Goal: Task Accomplishment & Management: Manage account settings

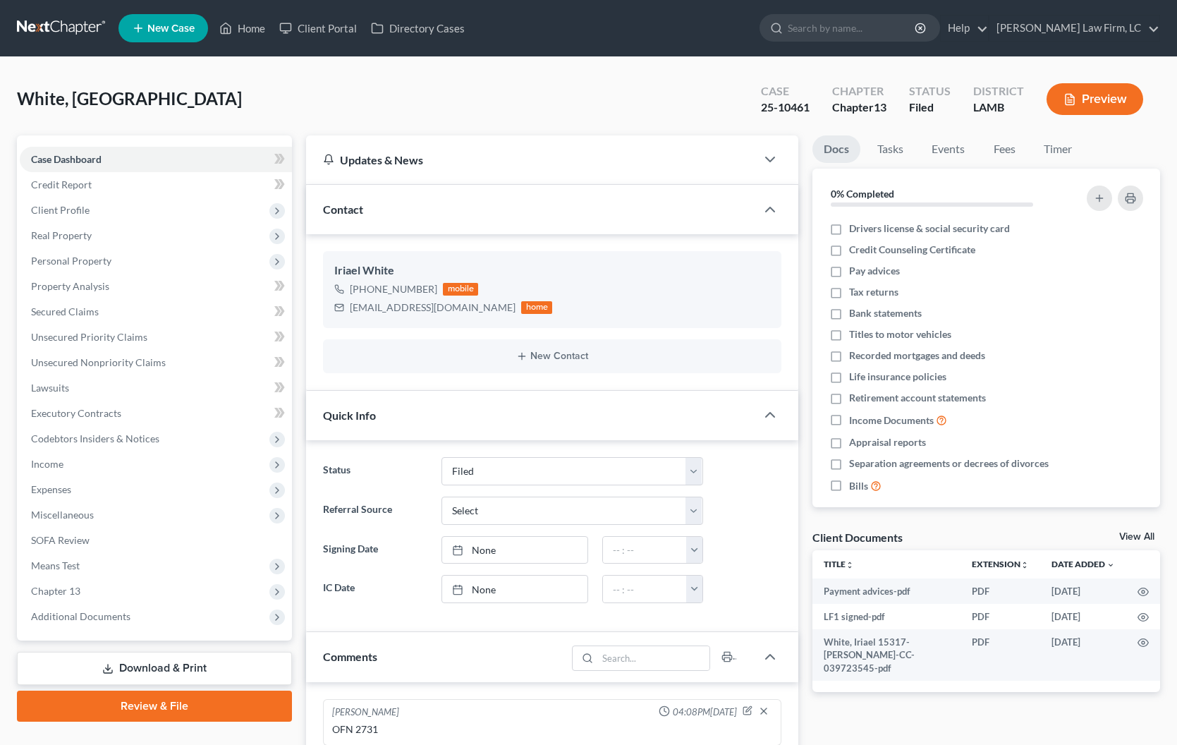
select select "2"
click at [257, 40] on link "Home" at bounding box center [242, 28] width 60 height 25
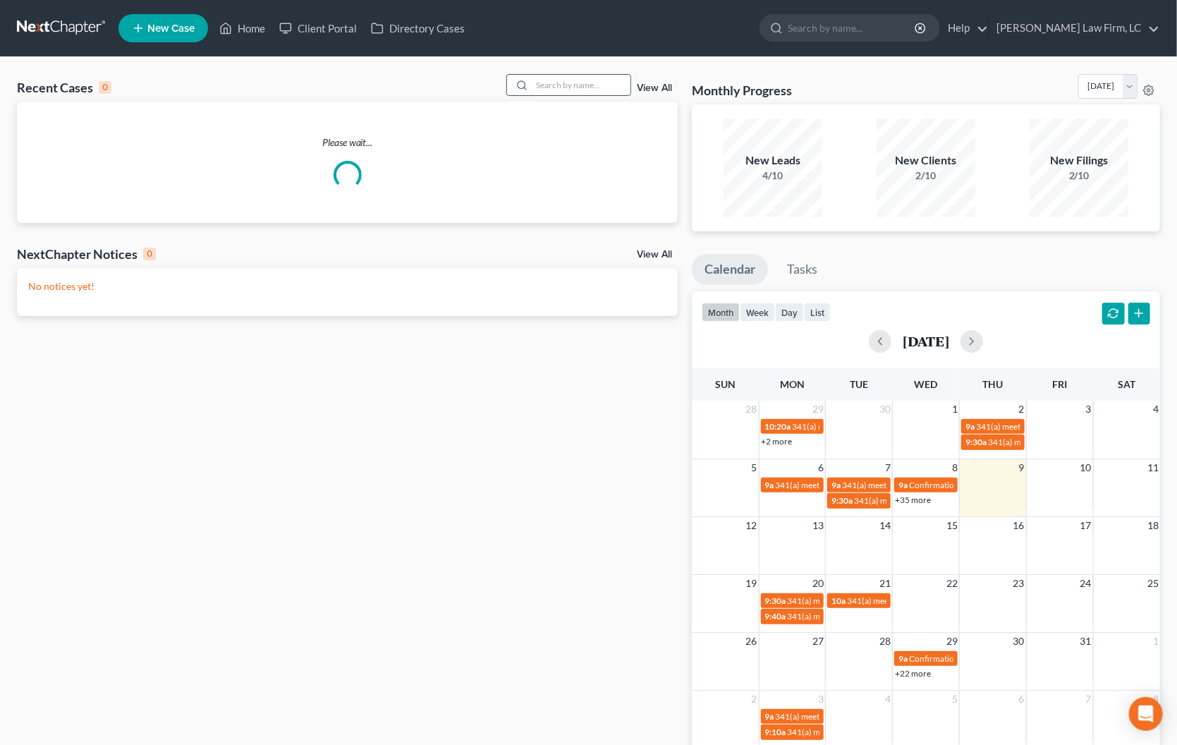
click at [543, 88] on input "search" at bounding box center [581, 85] width 99 height 20
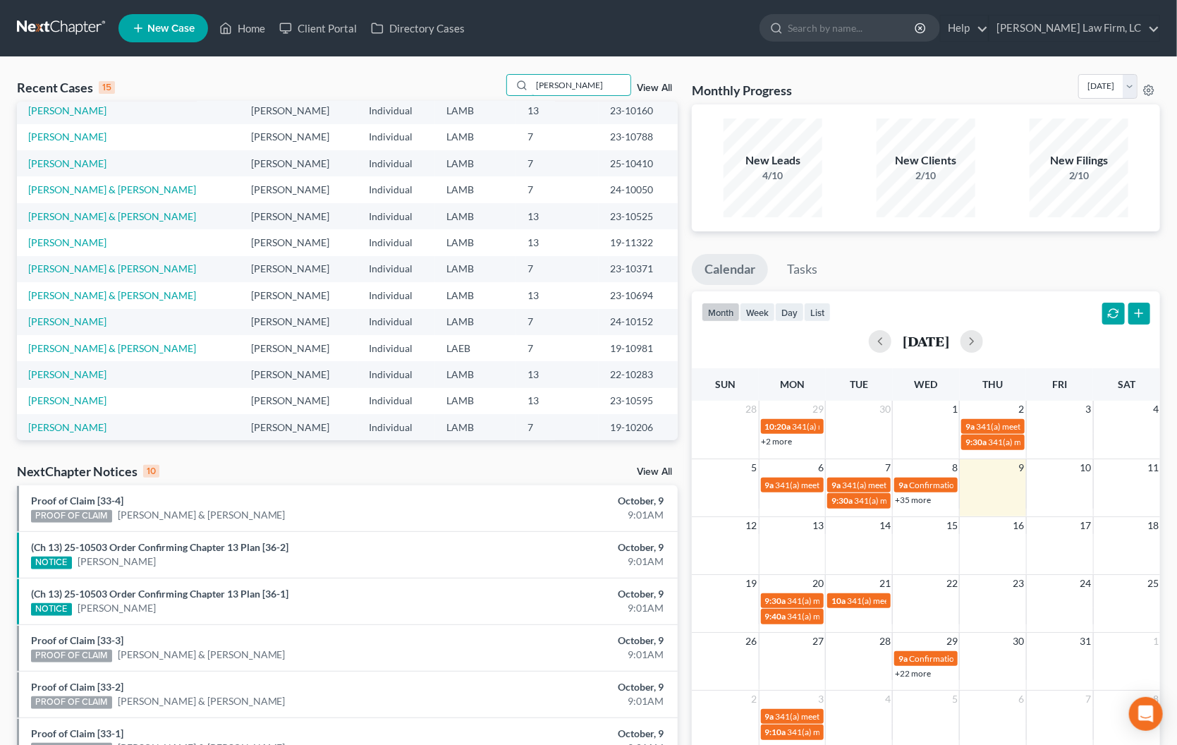
scroll to position [85, 0]
type input "[PERSON_NAME]"
click at [77, 369] on link "[PERSON_NAME]" at bounding box center [67, 375] width 78 height 12
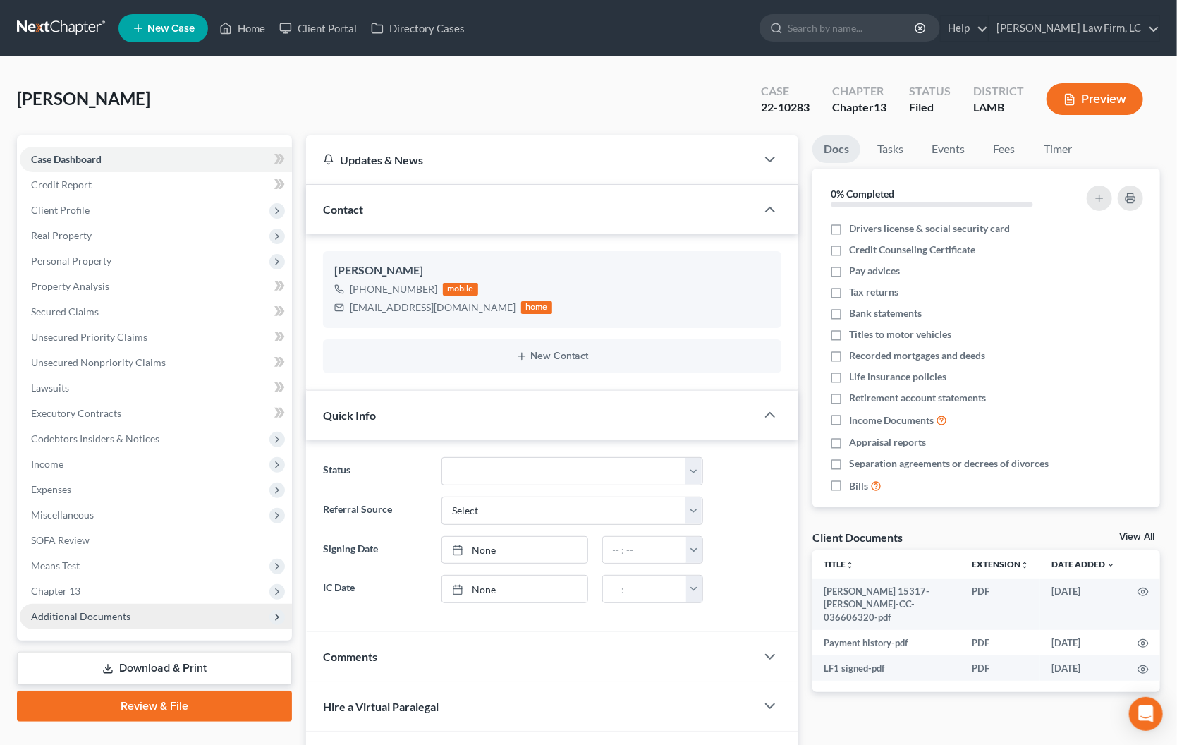
click at [60, 604] on span "Additional Documents" at bounding box center [156, 616] width 272 height 25
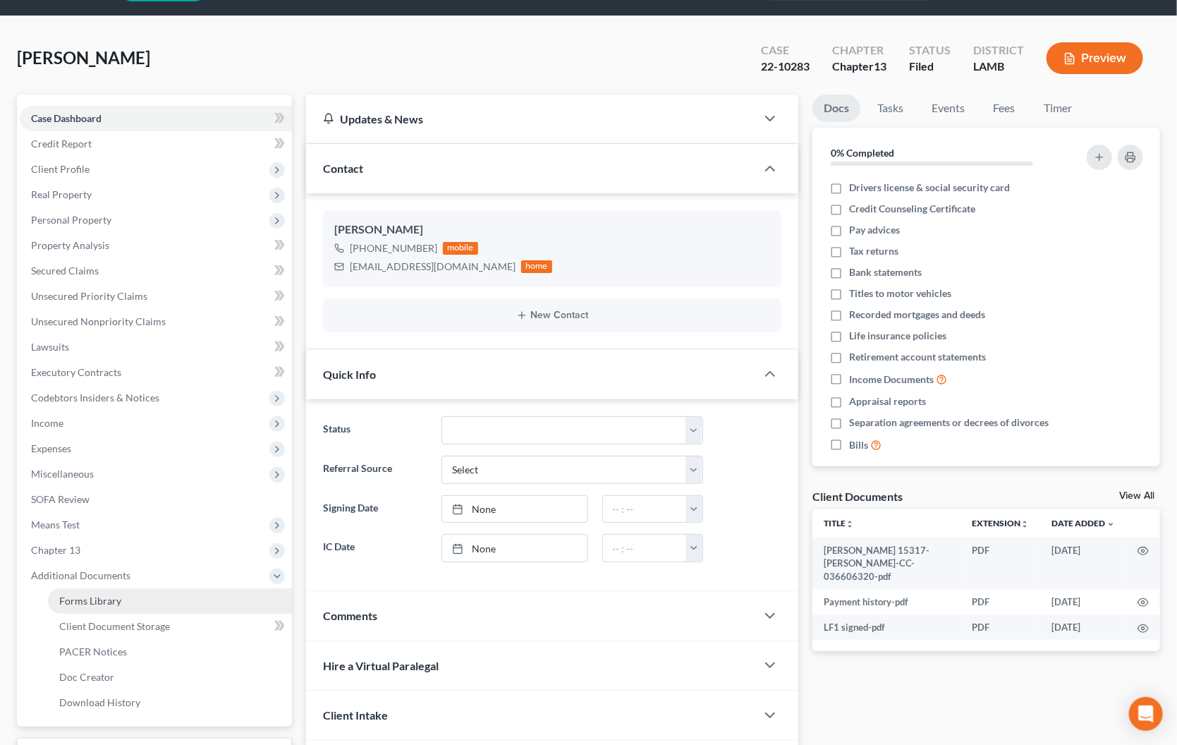
scroll to position [44, 0]
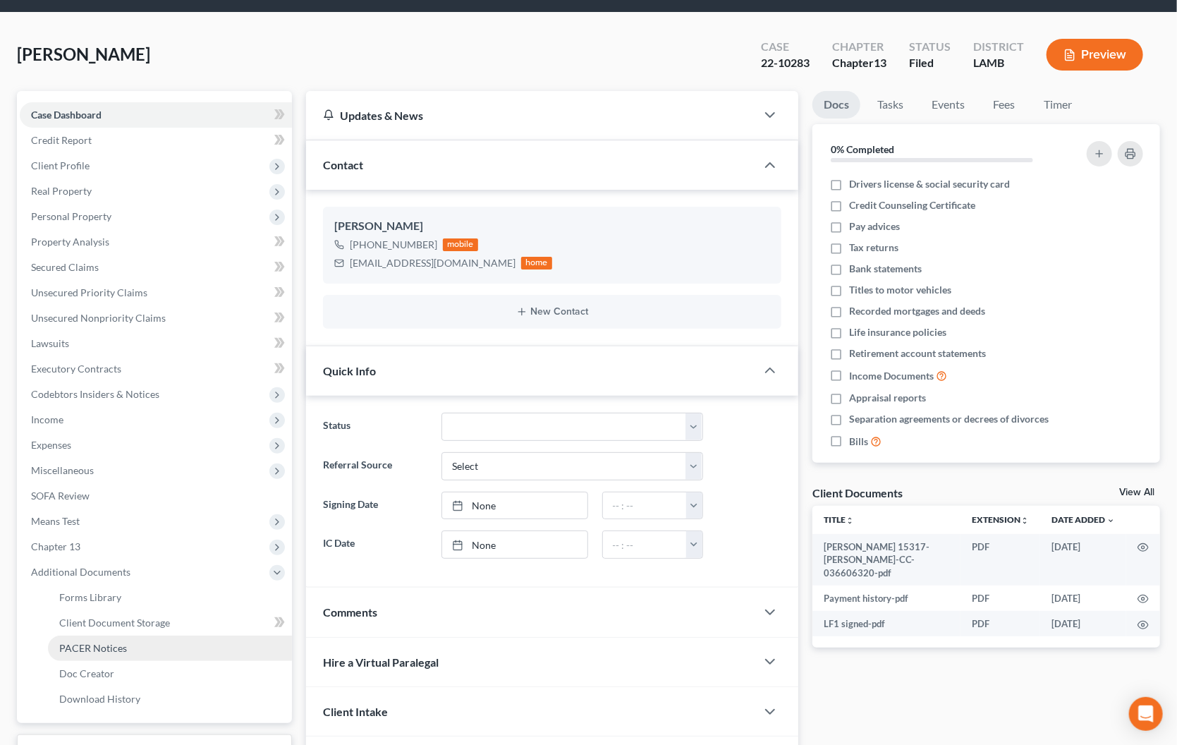
click at [74, 642] on span "PACER Notices" at bounding box center [93, 648] width 68 height 12
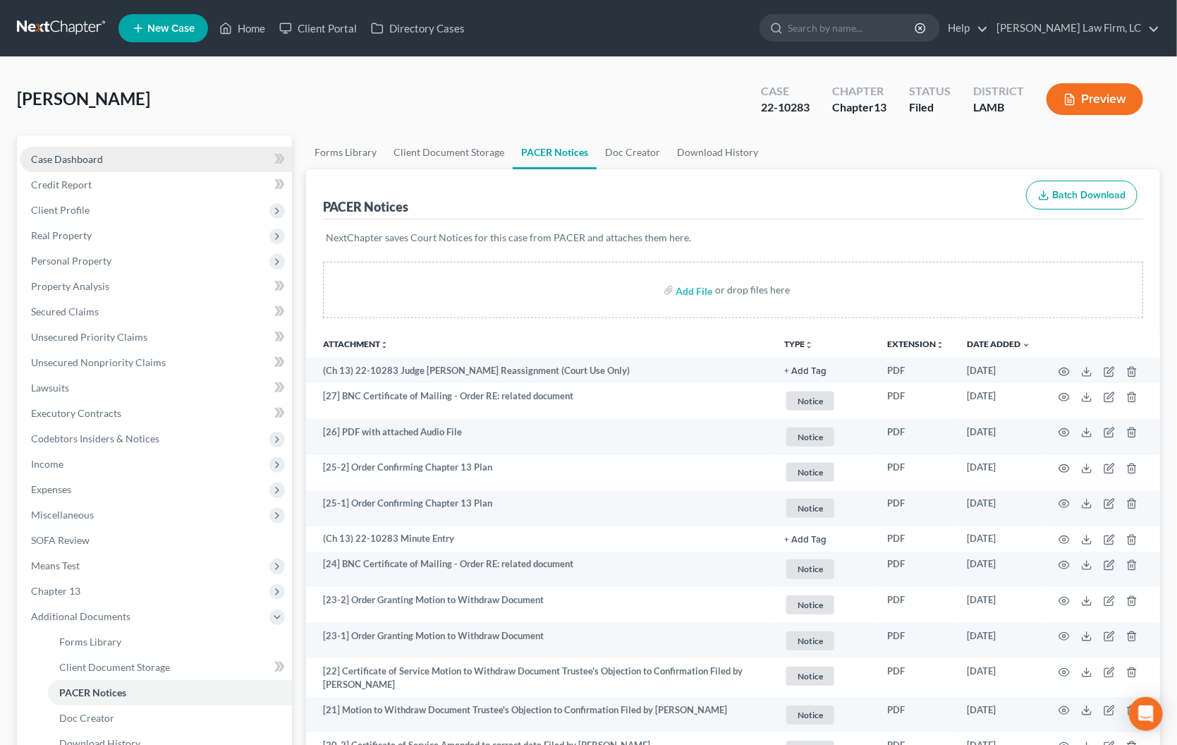
click at [92, 157] on span "Case Dashboard" at bounding box center [67, 159] width 72 height 12
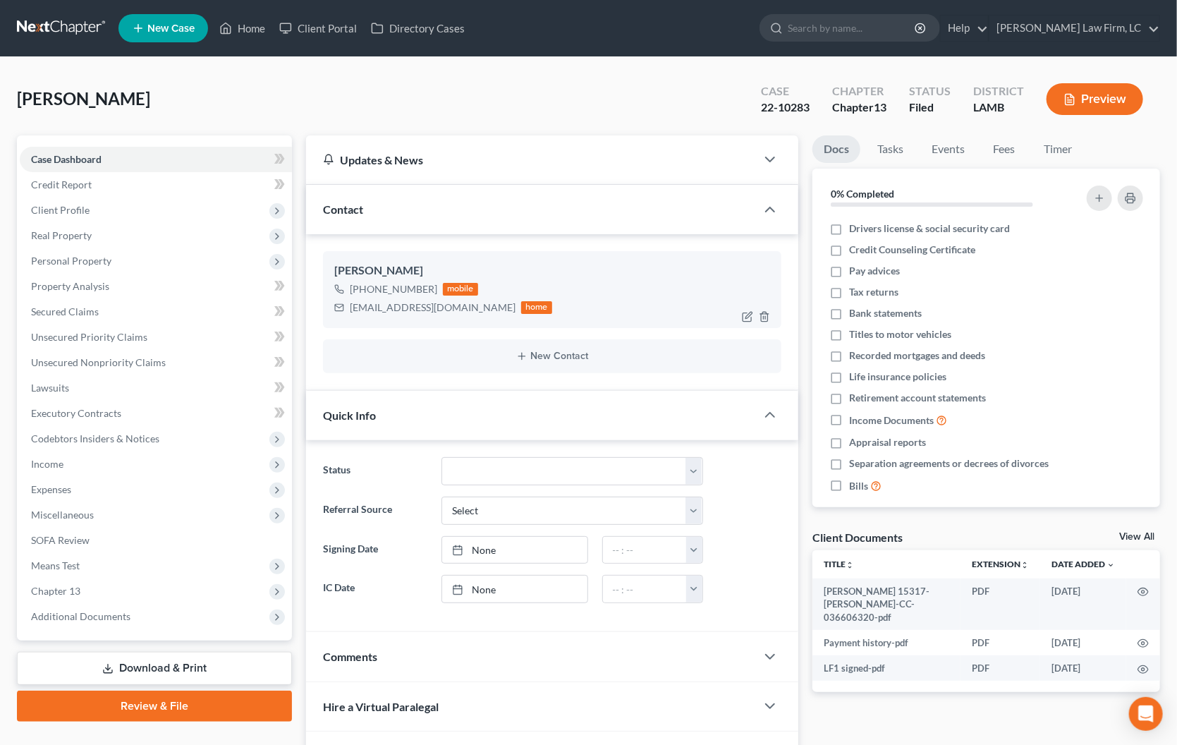
click at [467, 316] on div "[PERSON_NAME] [PHONE_NUMBER] mobile [EMAIL_ADDRESS][DOMAIN_NAME] home" at bounding box center [552, 289] width 459 height 76
click at [430, 284] on div "[PHONE_NUMBER]" at bounding box center [393, 289] width 87 height 14
click at [443, 289] on div "mobile" at bounding box center [460, 289] width 35 height 13
click at [430, 289] on div "[PHONE_NUMBER]" at bounding box center [393, 289] width 87 height 14
drag, startPoint x: 430, startPoint y: 289, endPoint x: 365, endPoint y: 286, distance: 64.3
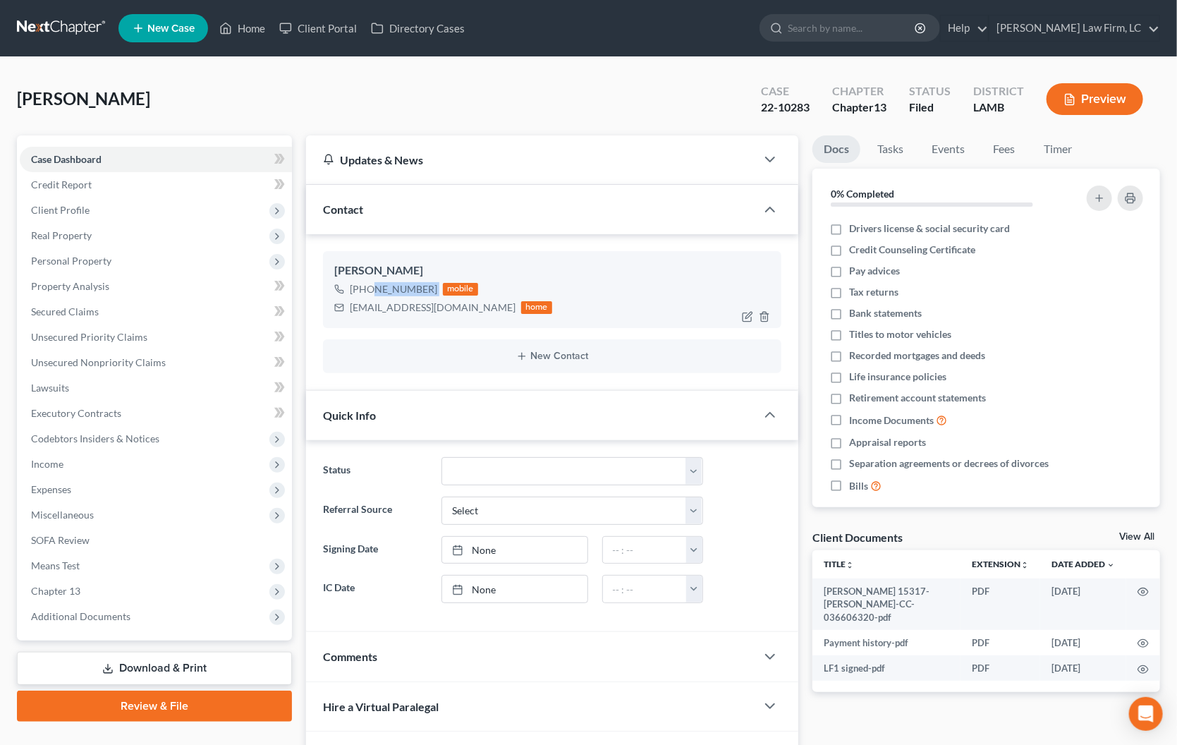
click at [365, 286] on div "[PHONE_NUMBER]" at bounding box center [393, 289] width 87 height 14
copy div "225) 933-5417"
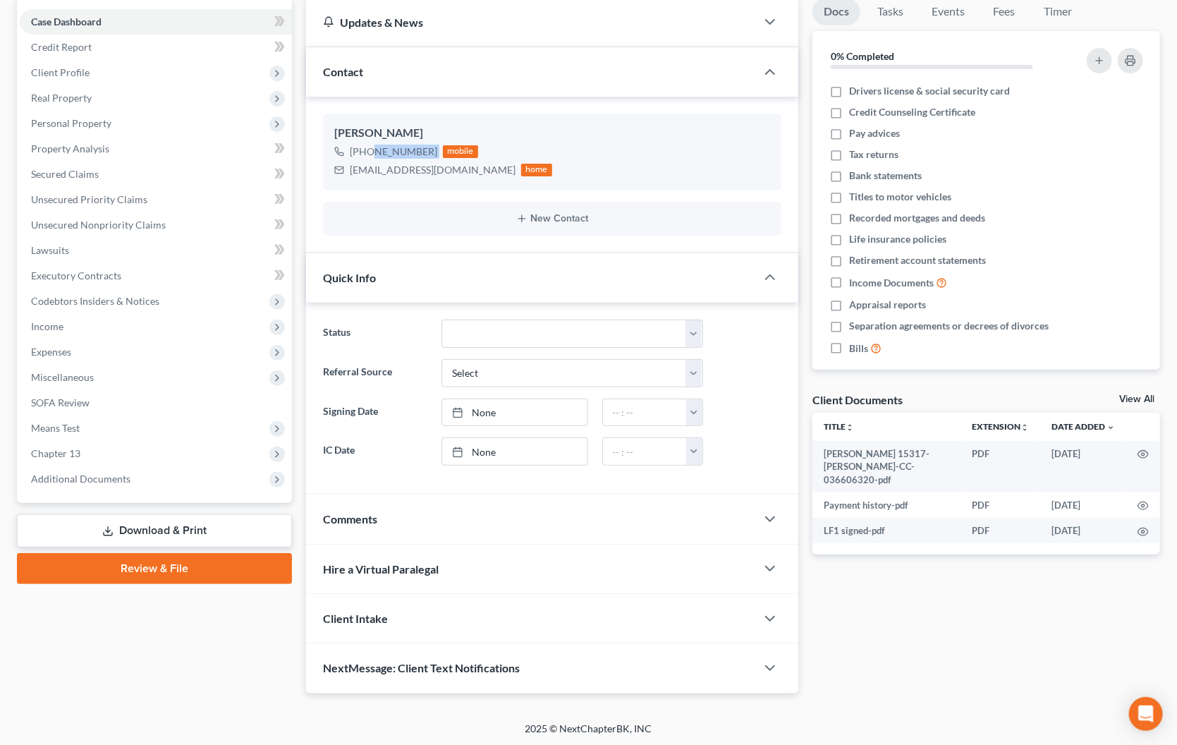
scroll to position [137, 0]
click at [488, 507] on div "Comments" at bounding box center [531, 519] width 450 height 49
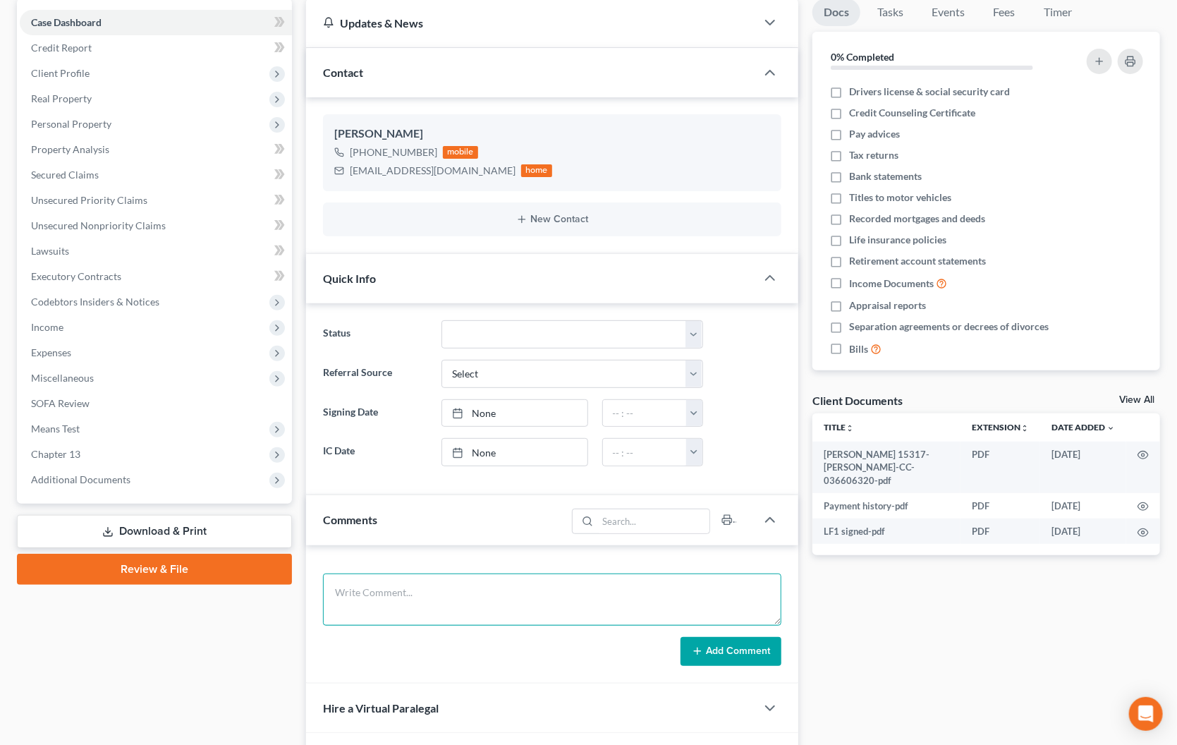
click at [480, 591] on textarea at bounding box center [552, 600] width 459 height 52
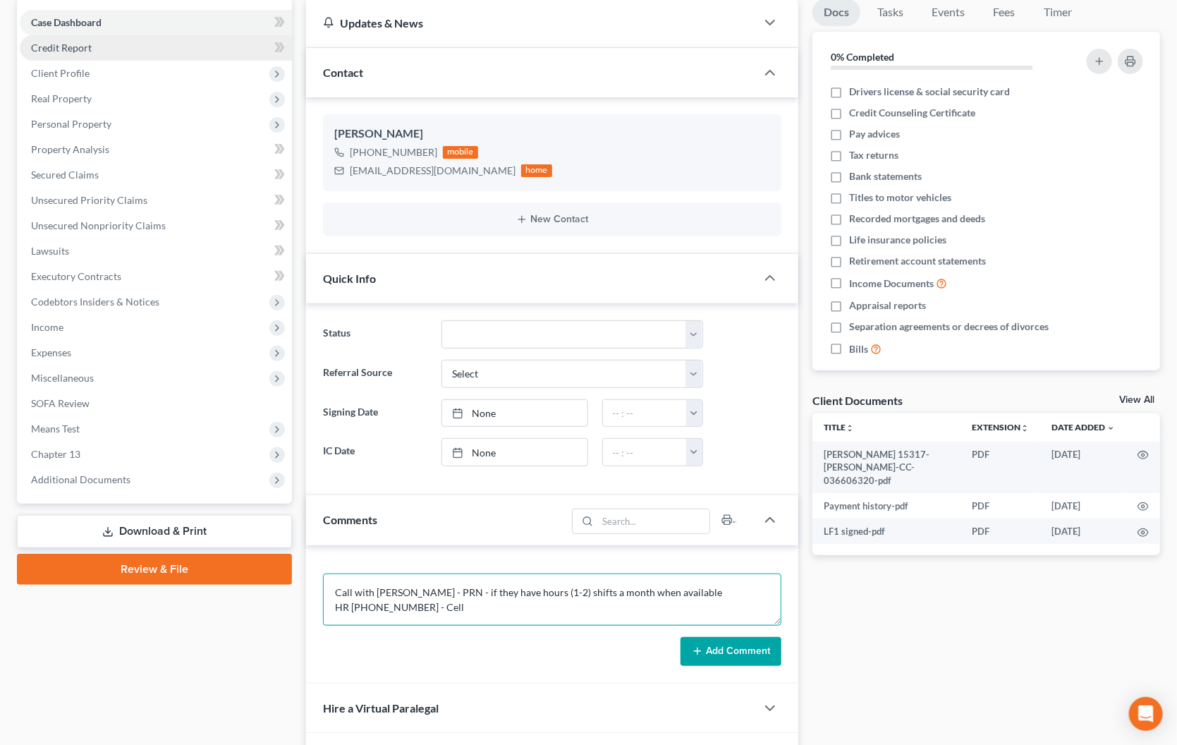
scroll to position [1, 0]
type textarea "Call with [PERSON_NAME] - PRN - if they have hours (1-2) shifts a month when av…"
click at [719, 648] on button "Add Comment" at bounding box center [731, 652] width 101 height 30
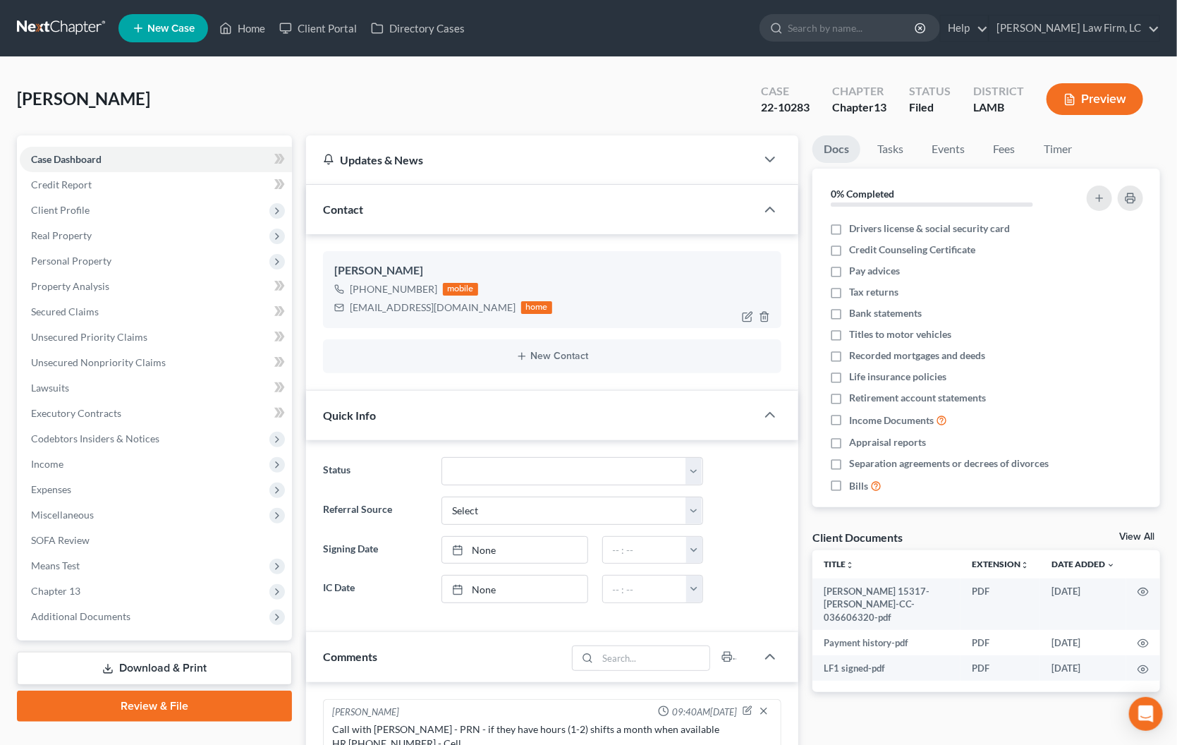
scroll to position [0, 0]
click at [241, 33] on link "Home" at bounding box center [242, 28] width 60 height 25
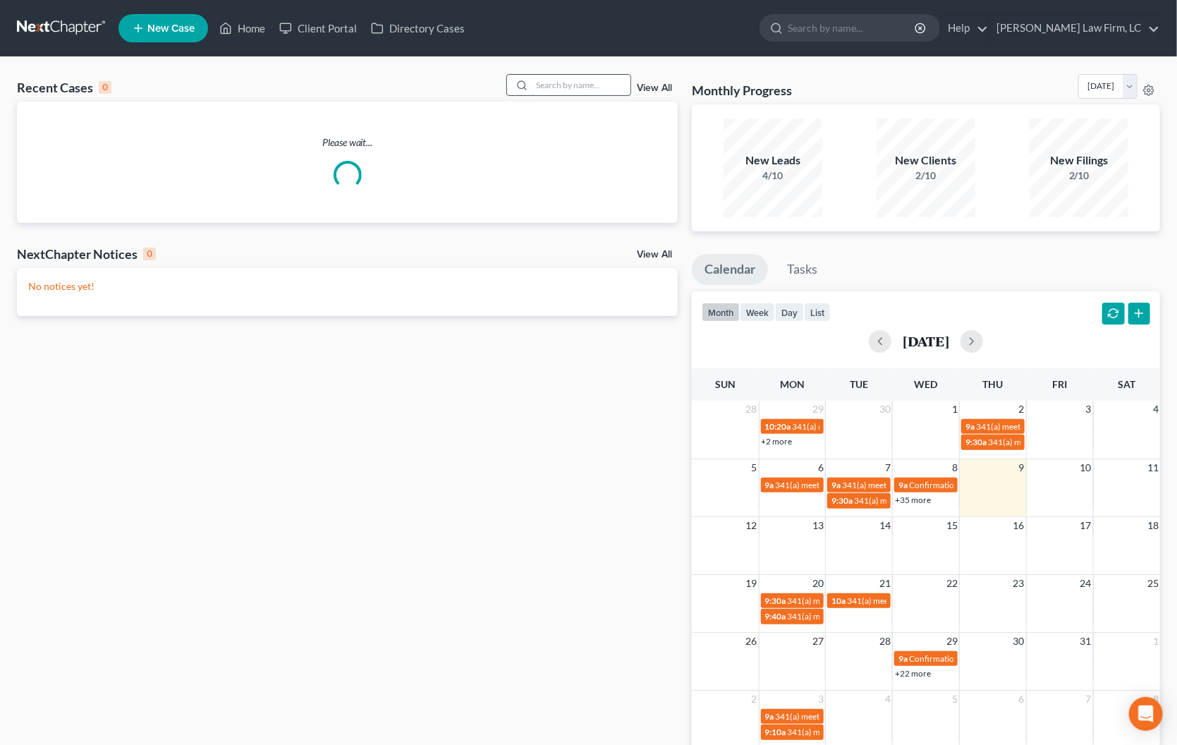
click at [559, 95] on input "search" at bounding box center [581, 85] width 99 height 20
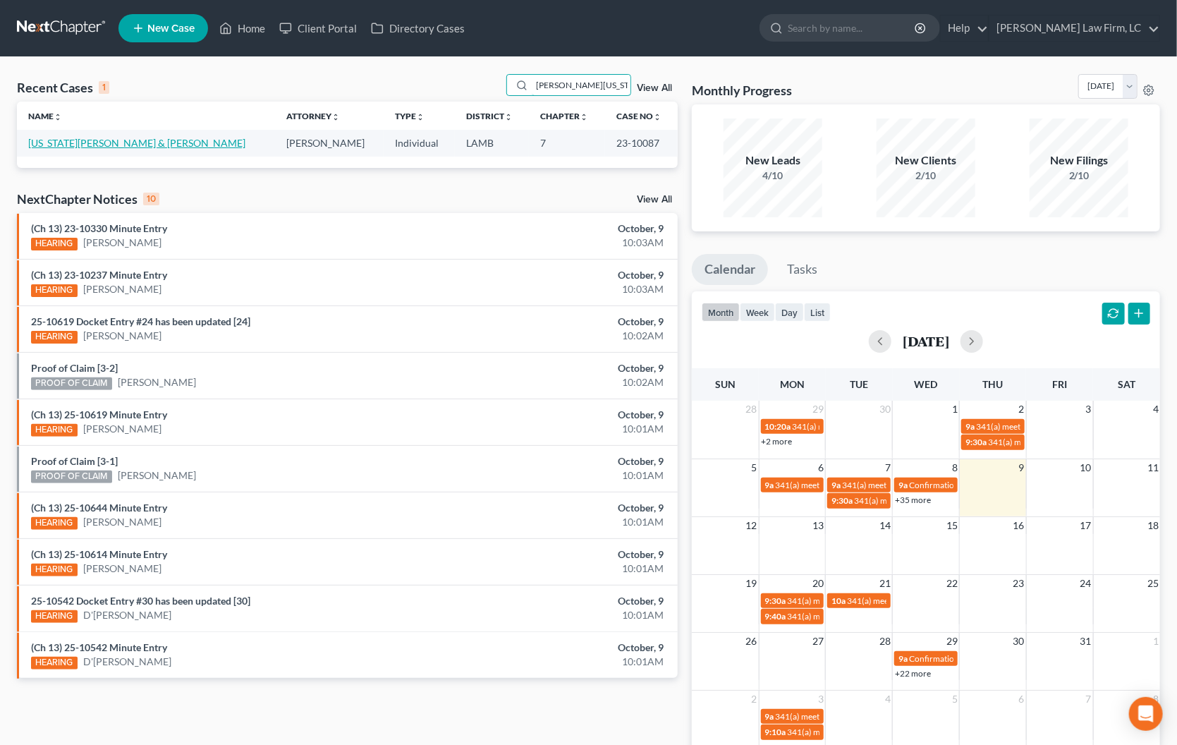
type input "[PERSON_NAME][US_STATE]"
click at [107, 148] on link "[US_STATE][PERSON_NAME] & [PERSON_NAME]" at bounding box center [136, 143] width 217 height 12
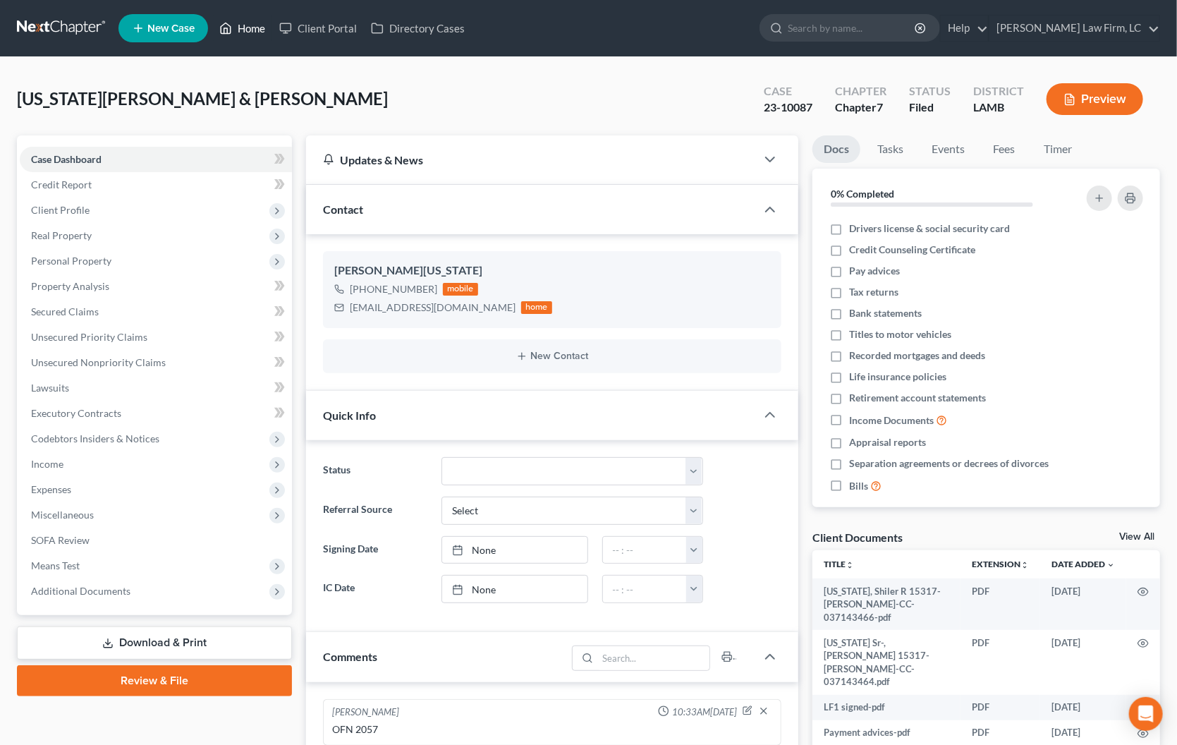
click at [272, 26] on link "Home" at bounding box center [242, 28] width 60 height 25
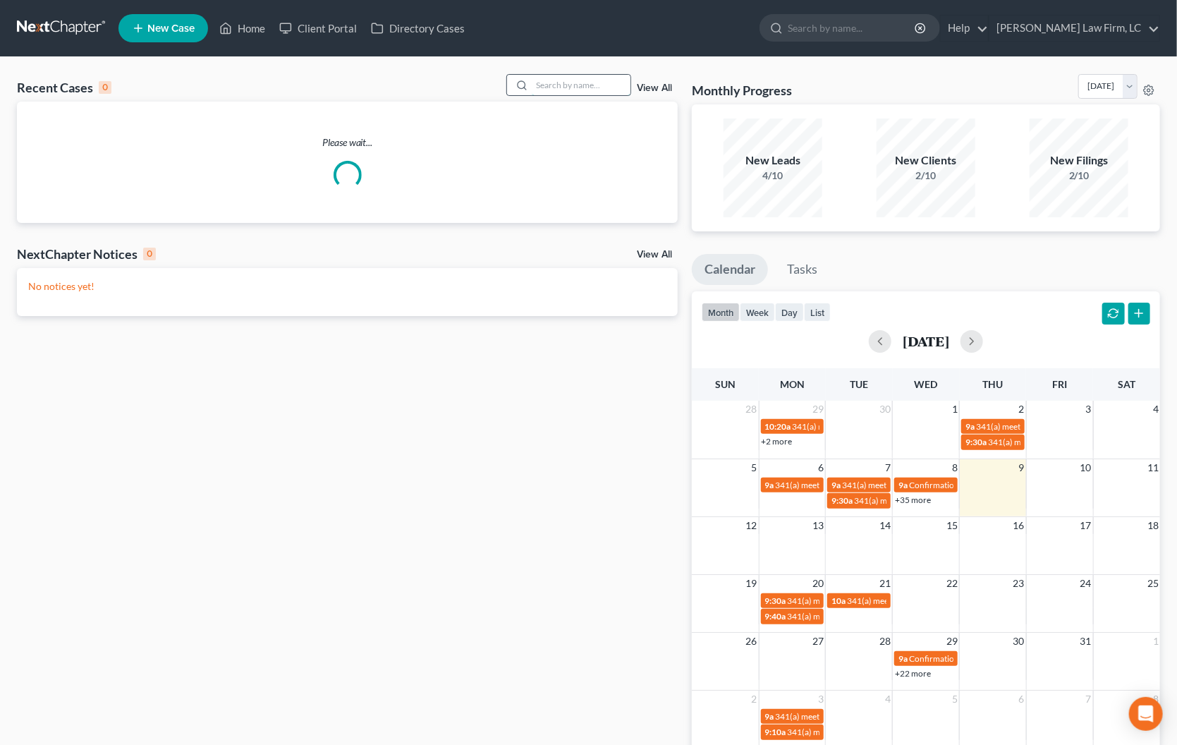
click at [610, 80] on input "search" at bounding box center [581, 85] width 99 height 20
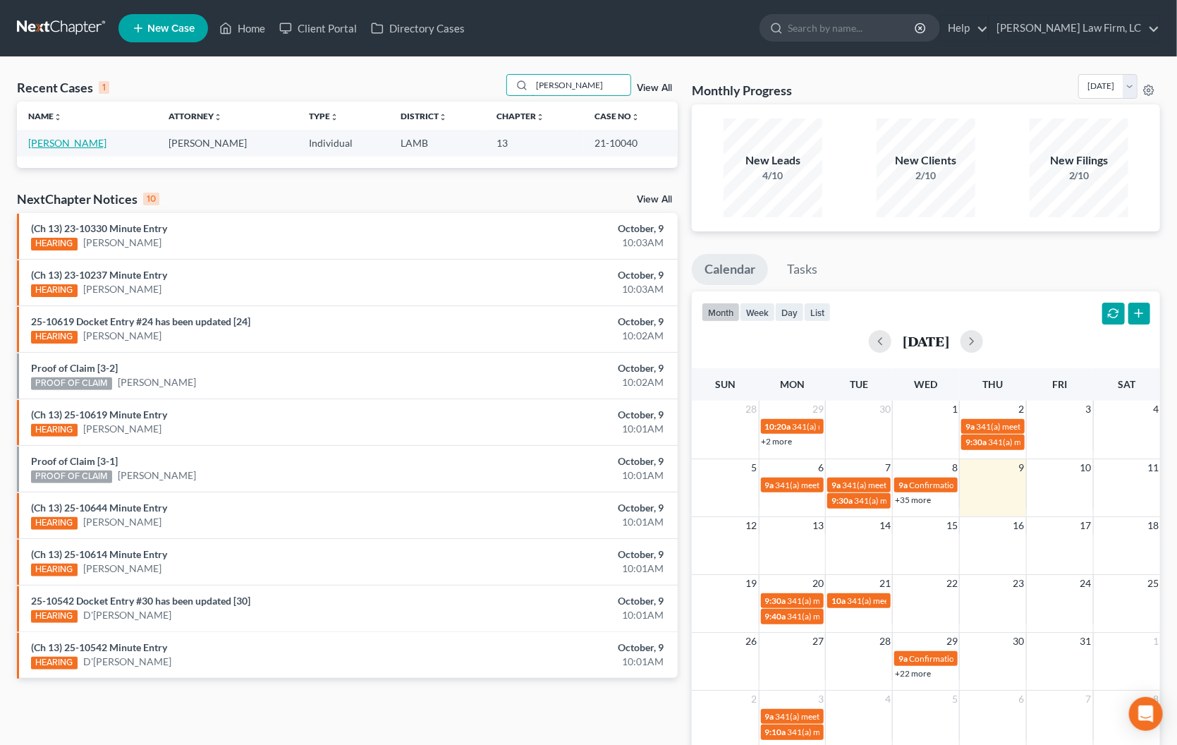
type input "[PERSON_NAME]"
click at [63, 147] on link "[PERSON_NAME]" at bounding box center [67, 143] width 78 height 12
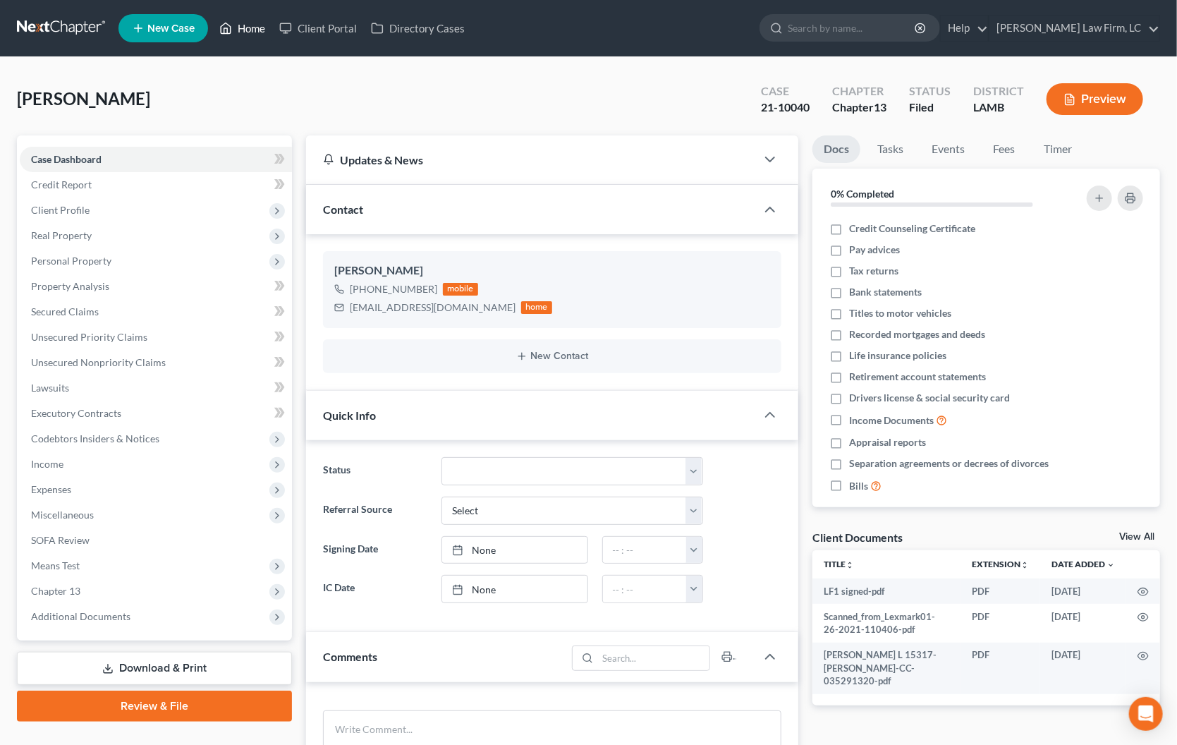
click at [248, 35] on link "Home" at bounding box center [242, 28] width 60 height 25
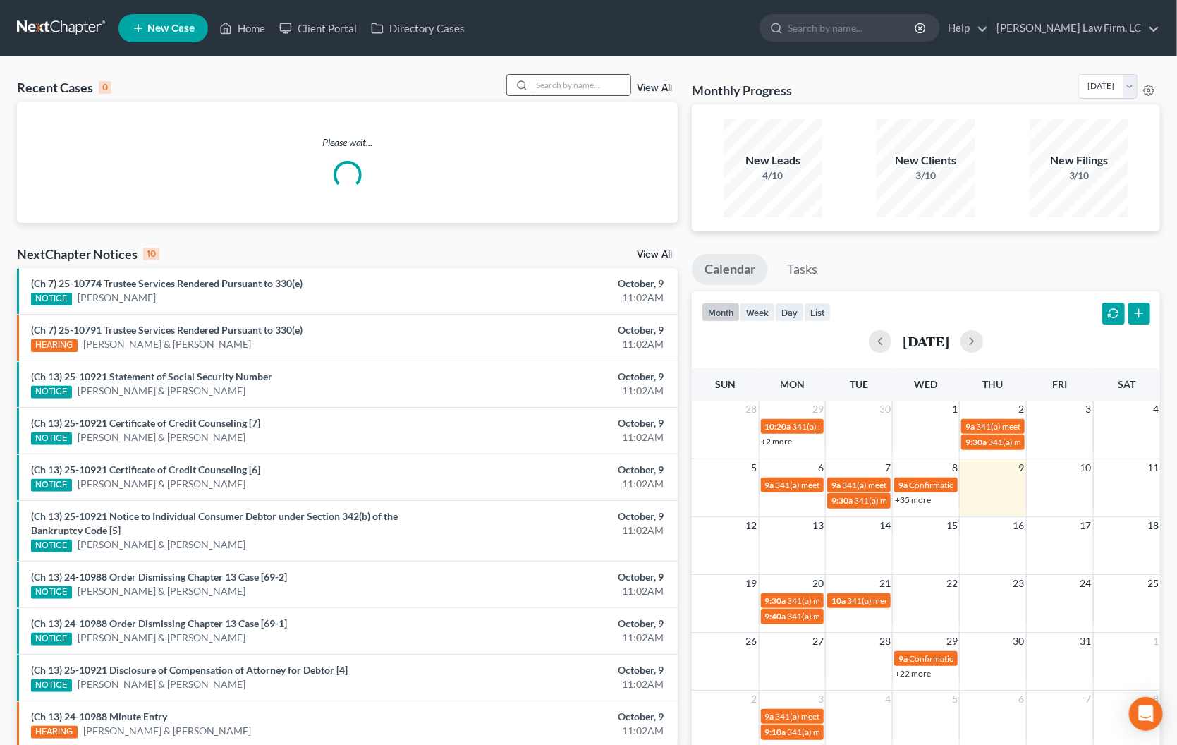
click at [543, 83] on input "search" at bounding box center [581, 85] width 99 height 20
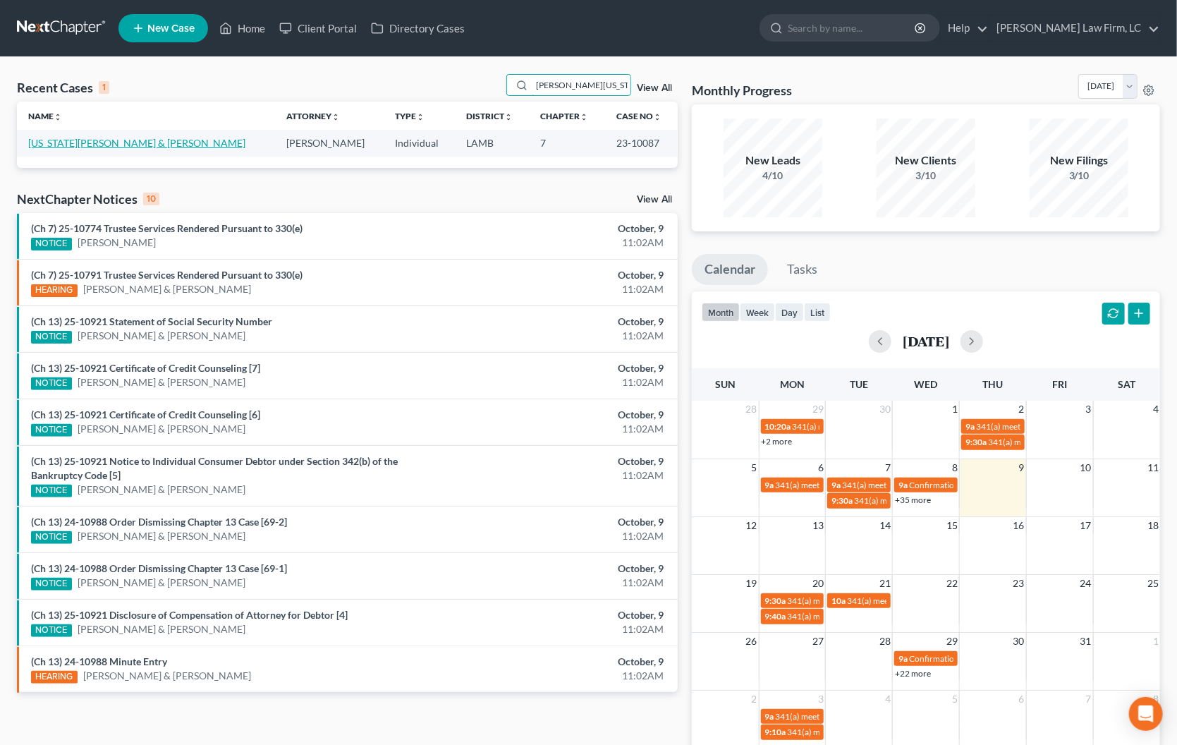
type input "[PERSON_NAME][US_STATE]"
click at [133, 143] on link "[US_STATE][PERSON_NAME] & [PERSON_NAME]" at bounding box center [136, 143] width 217 height 12
select select "2"
